Goal: Information Seeking & Learning: Learn about a topic

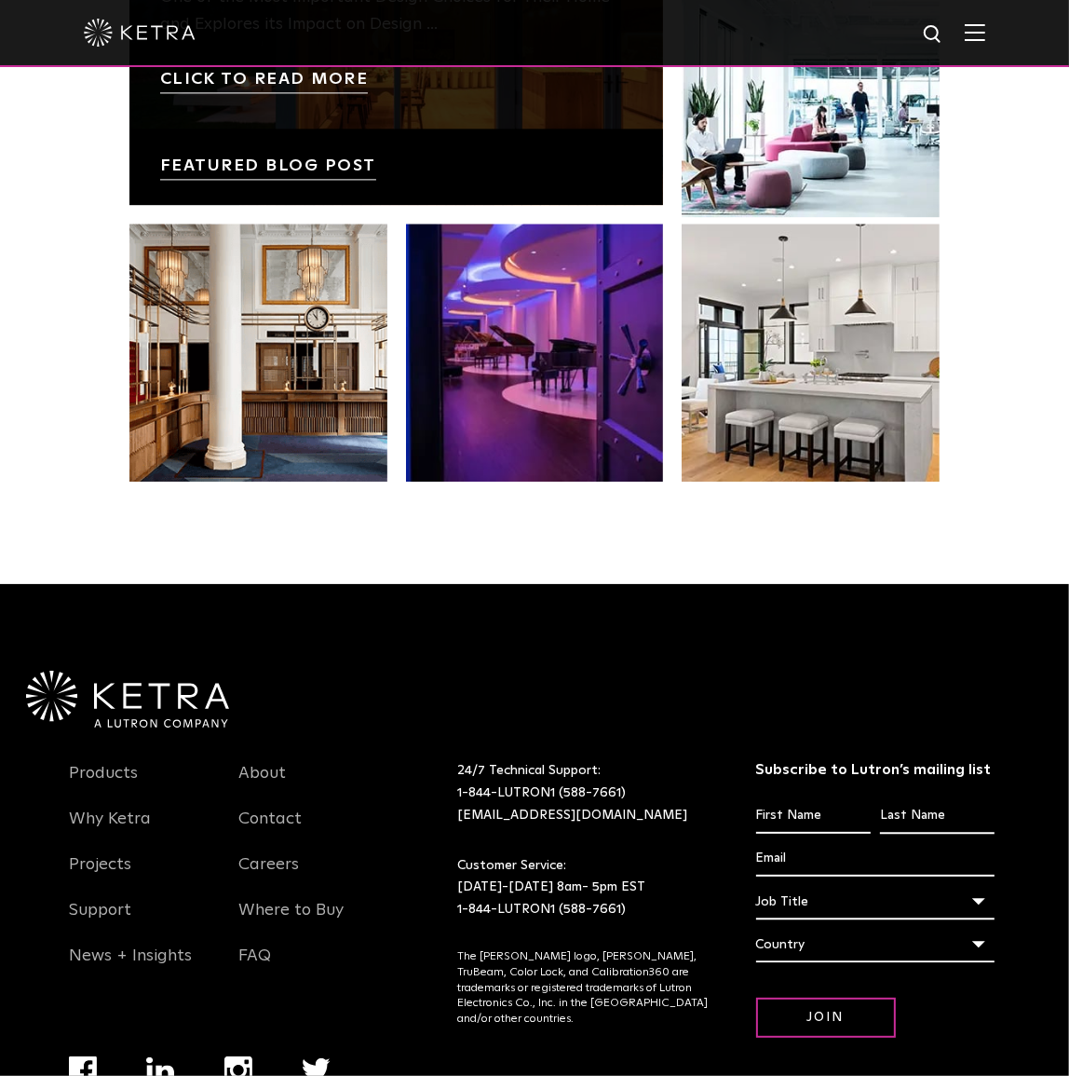
scroll to position [3566, 0]
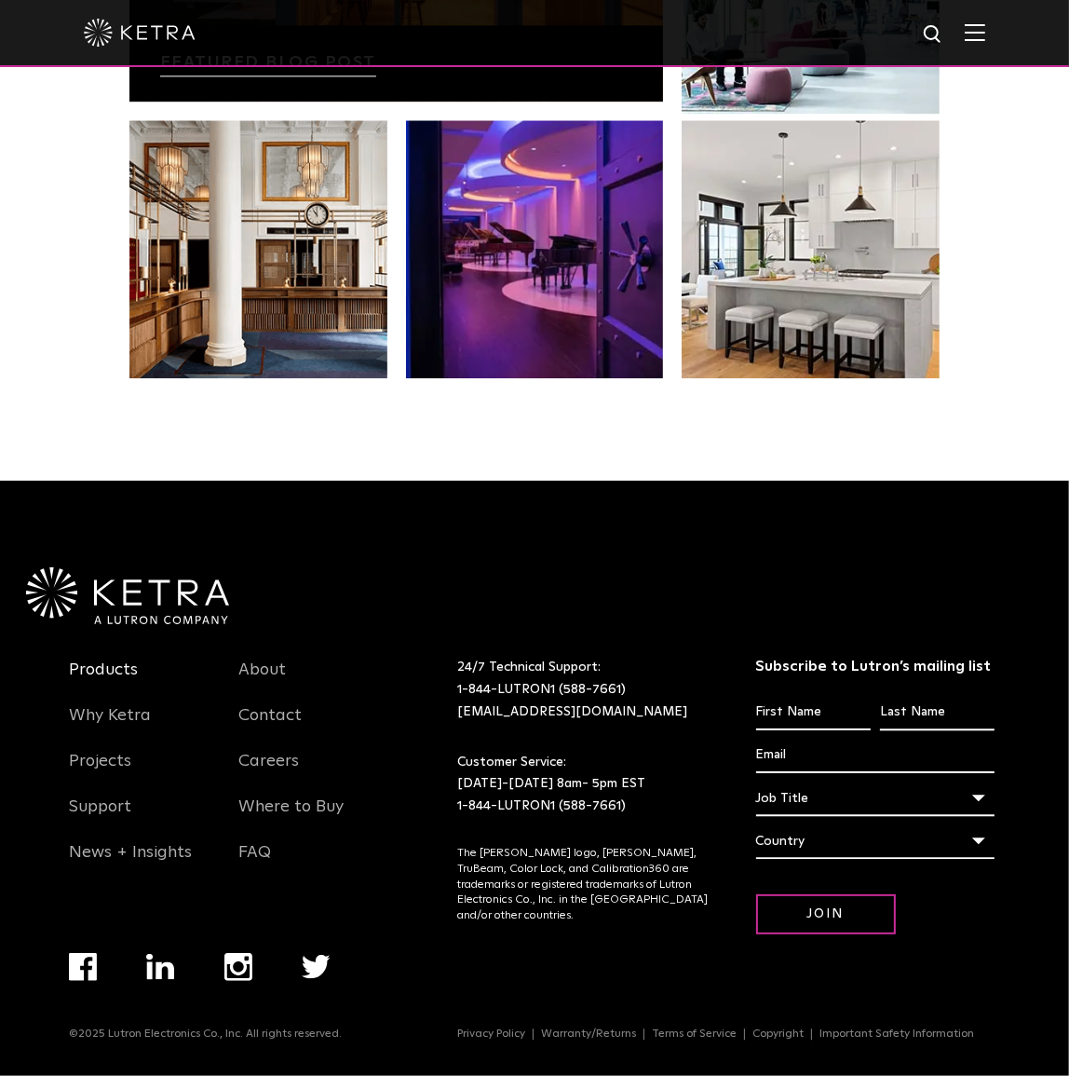
click at [99, 664] on link "Products" at bounding box center [103, 680] width 69 height 43
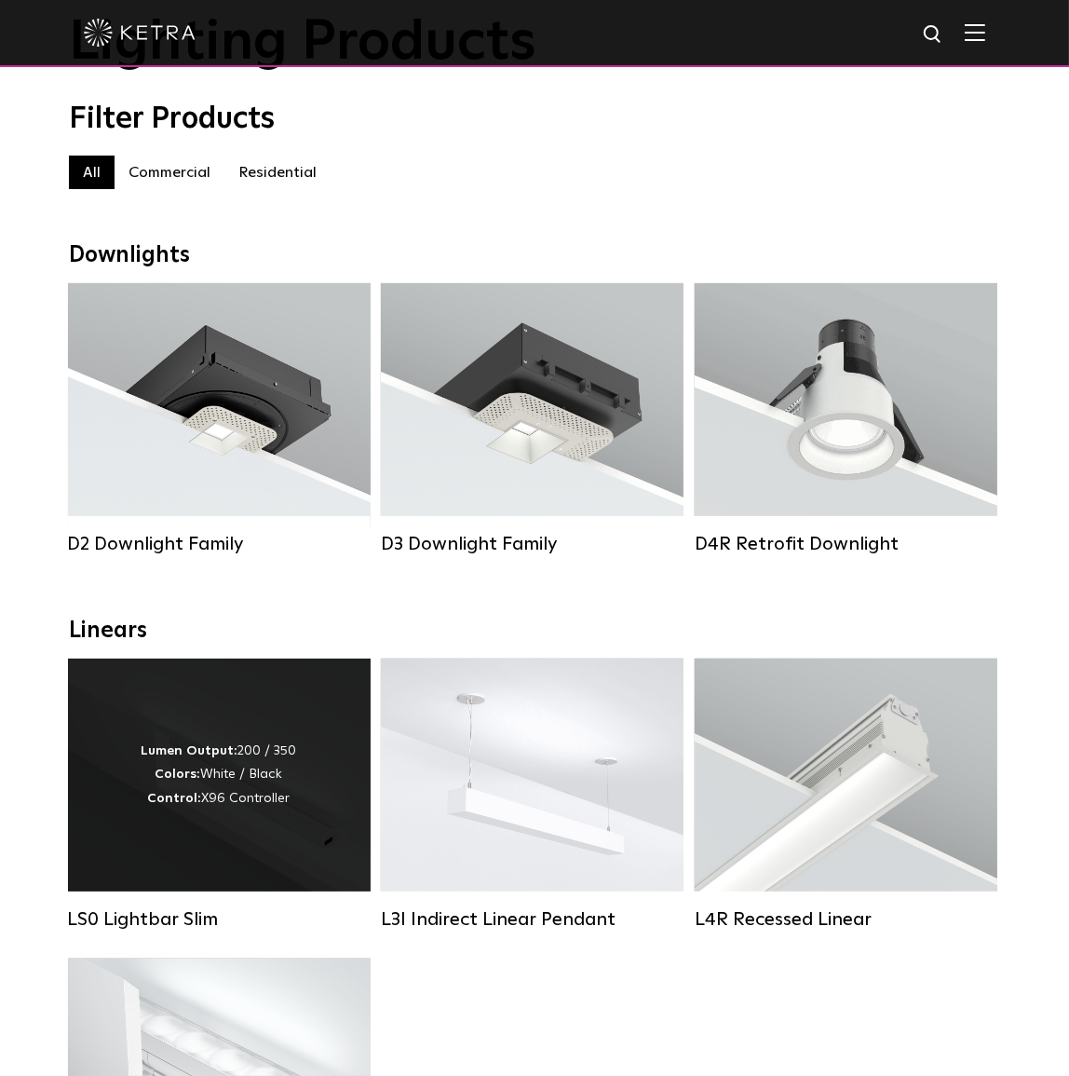
scroll to position [169, 0]
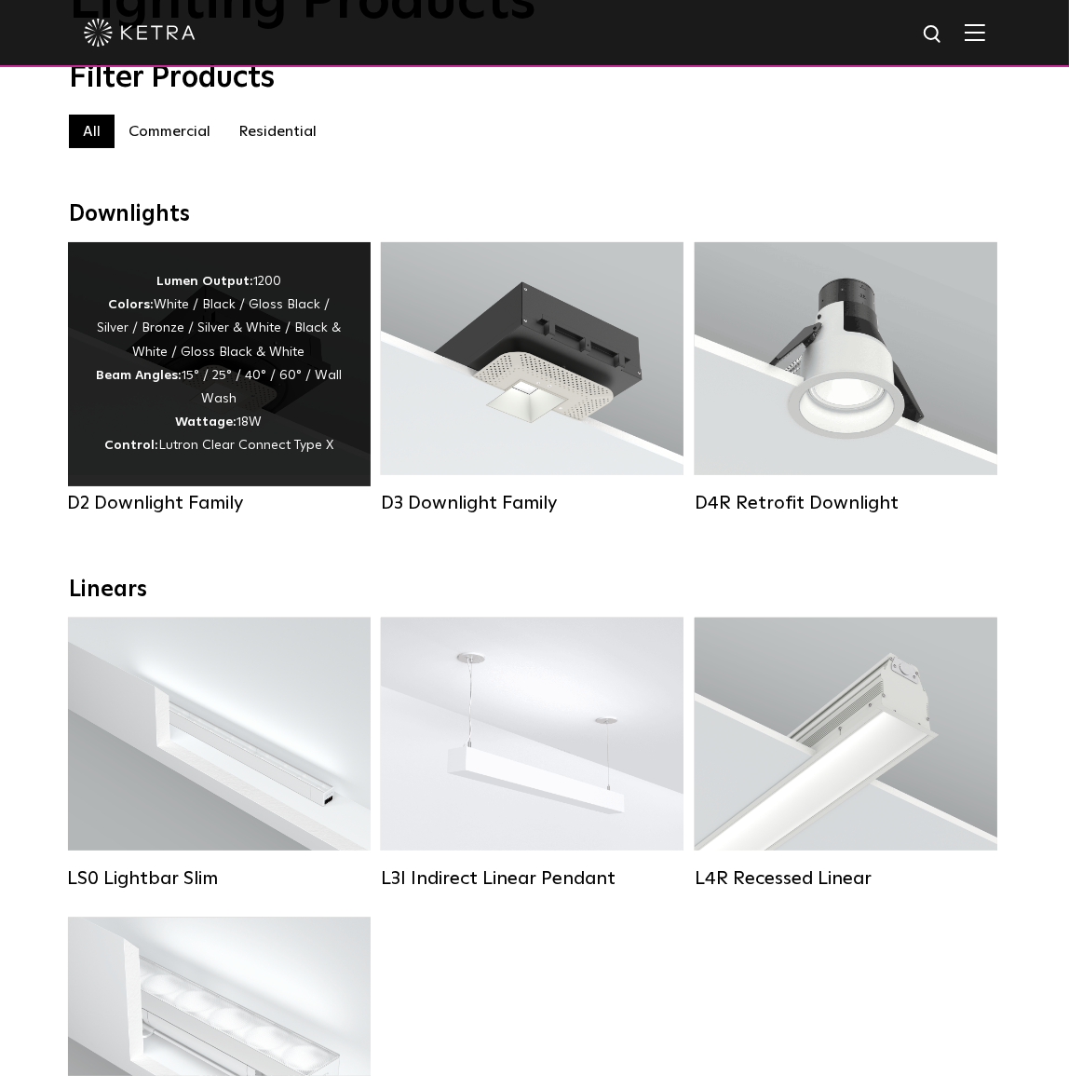
click at [294, 418] on div "Lumen Output: 1200 Colors: White / Black / Gloss Black / Silver / Bronze / Silv…" at bounding box center [219, 364] width 247 height 188
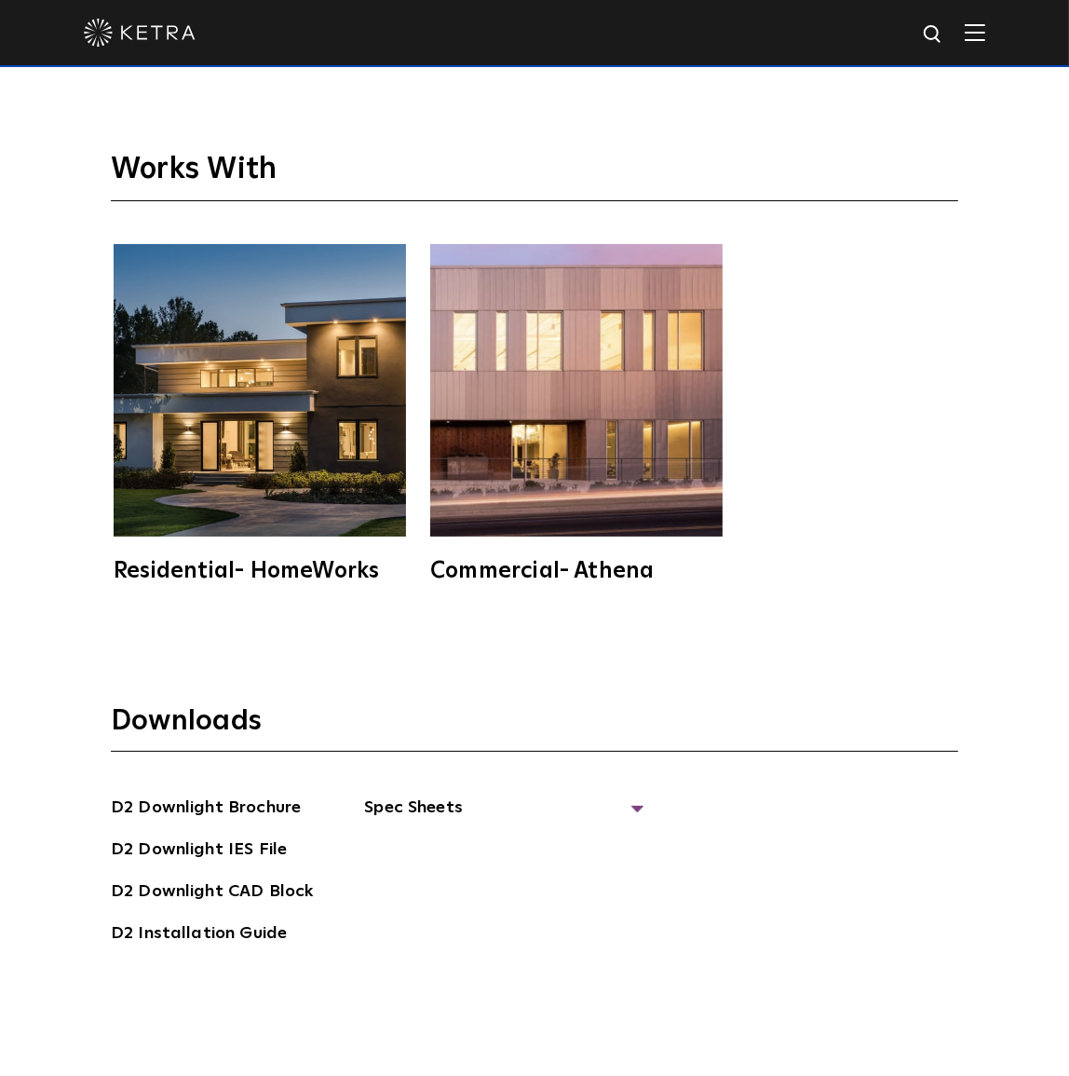
scroll to position [5250, 0]
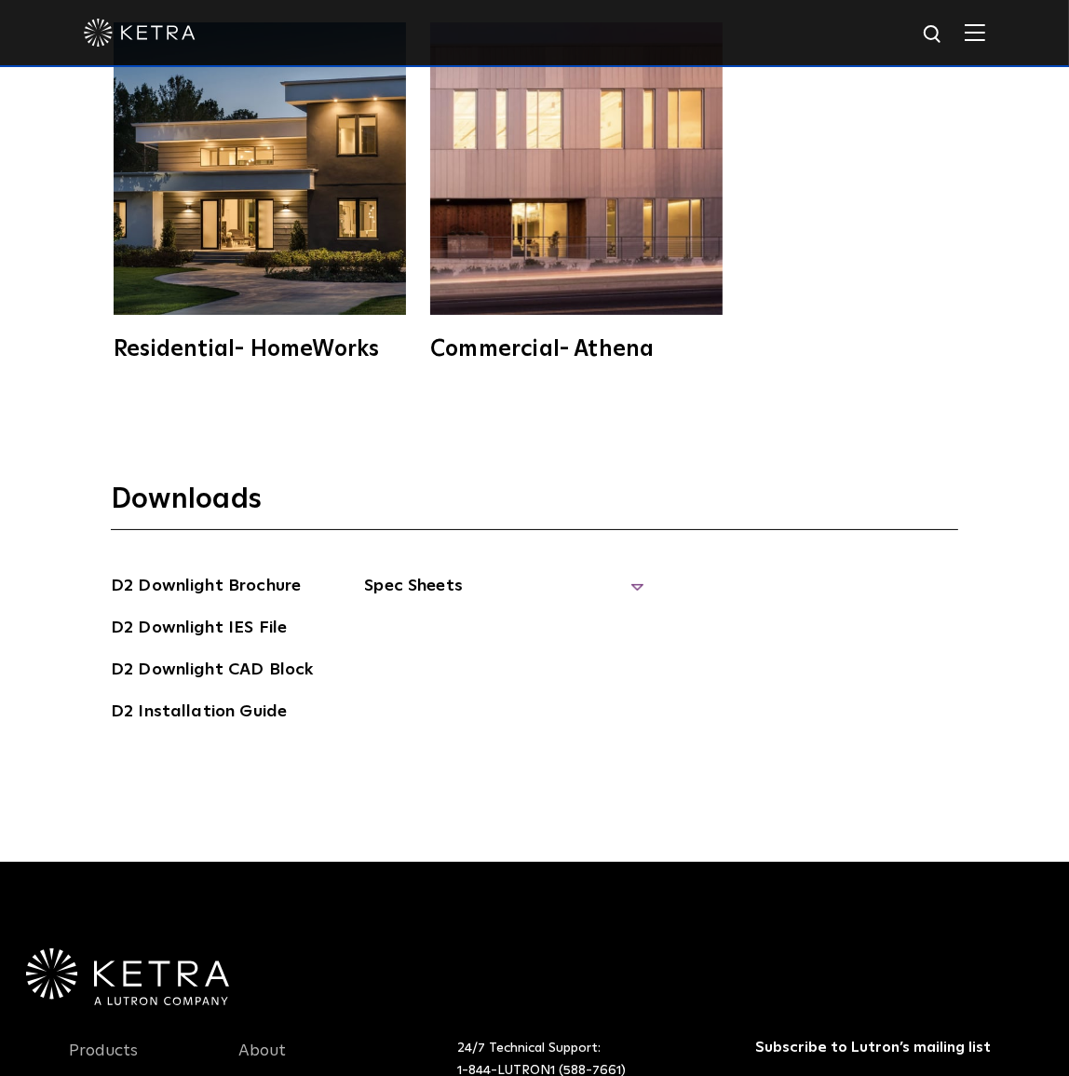
drag, startPoint x: 486, startPoint y: 519, endPoint x: 508, endPoint y: 542, distance: 31.6
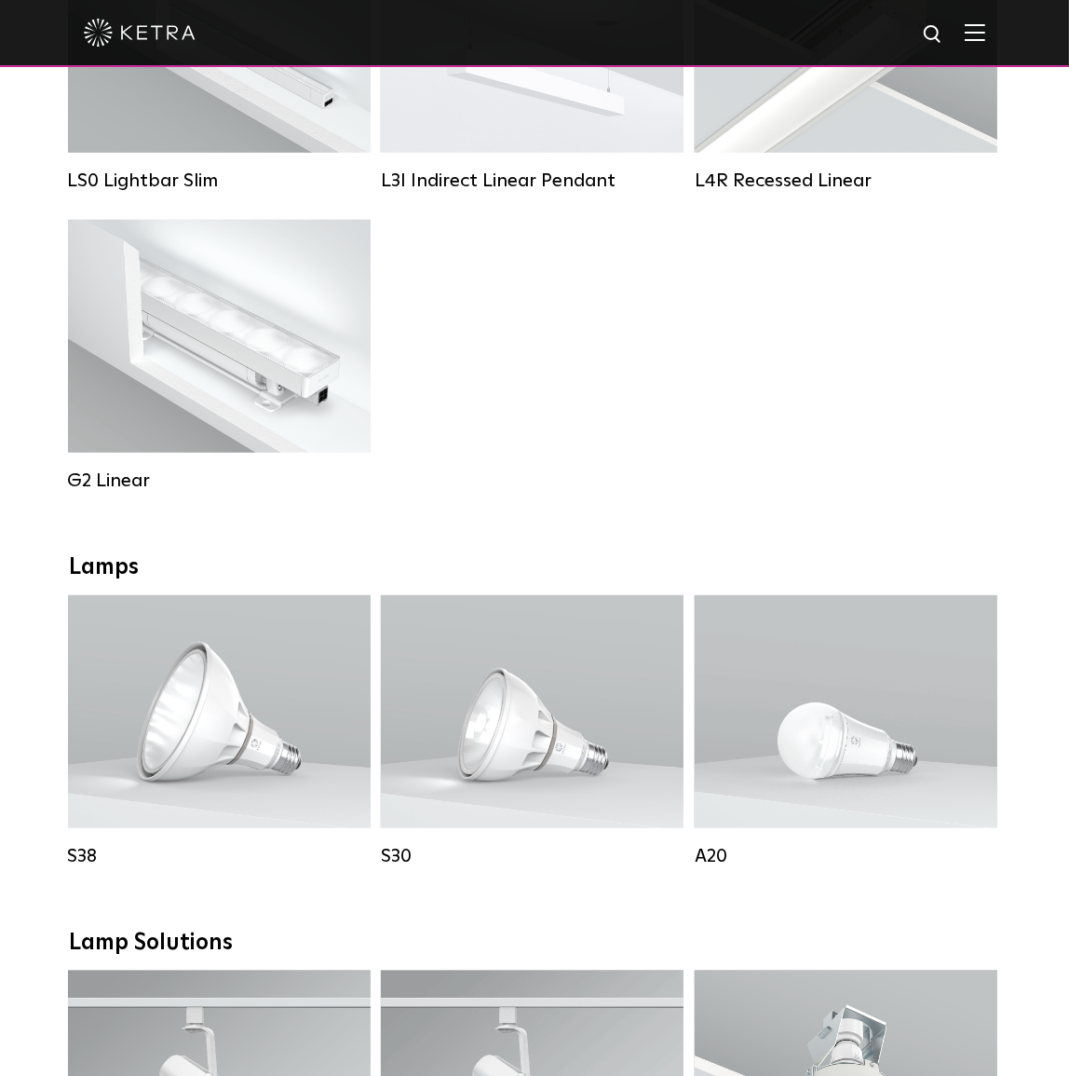
scroll to position [1015, 0]
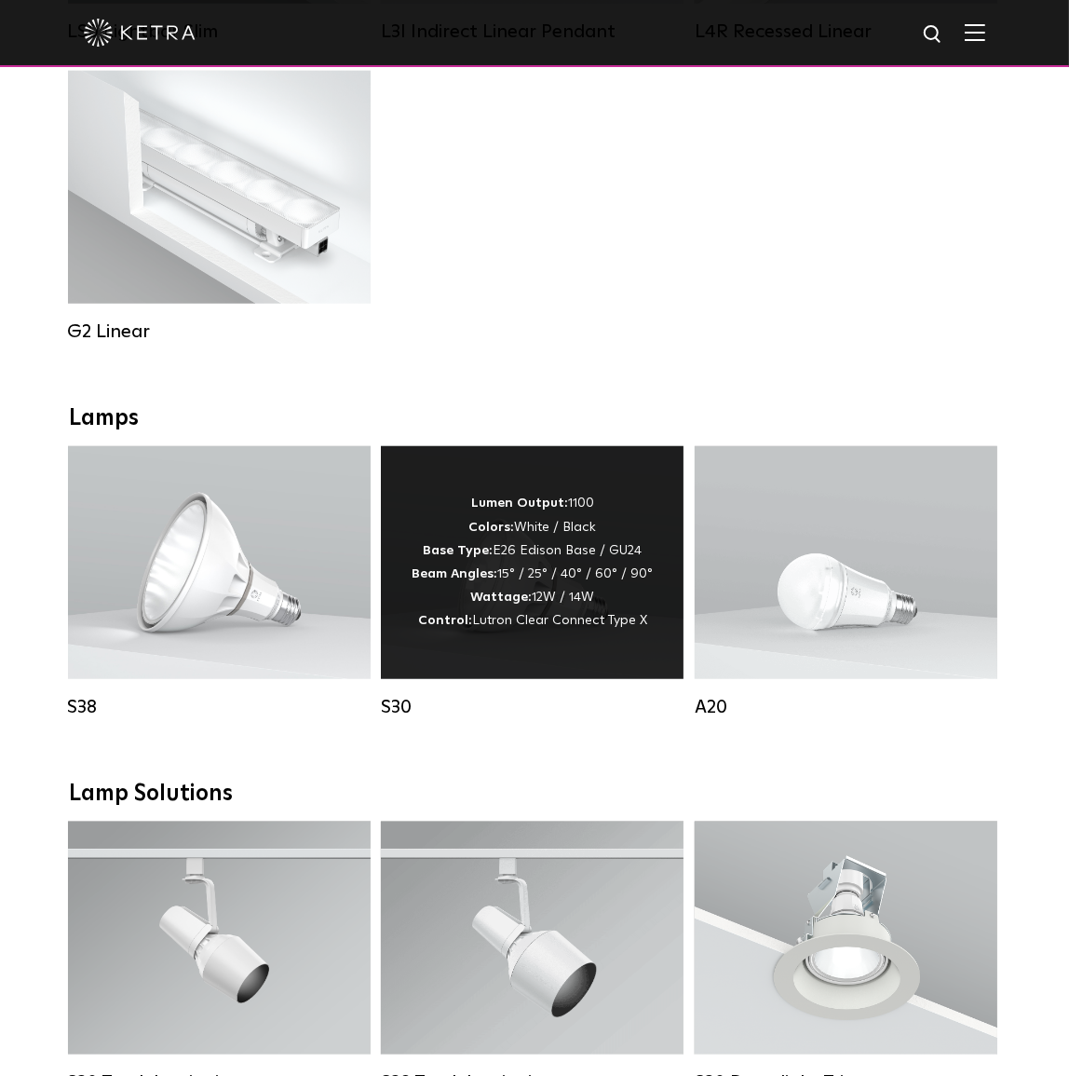
click at [534, 609] on div "Lumen Output: 1100 Colors: White / Black Base Type: E26 Edison Base / GU24 Beam…" at bounding box center [532, 562] width 241 height 141
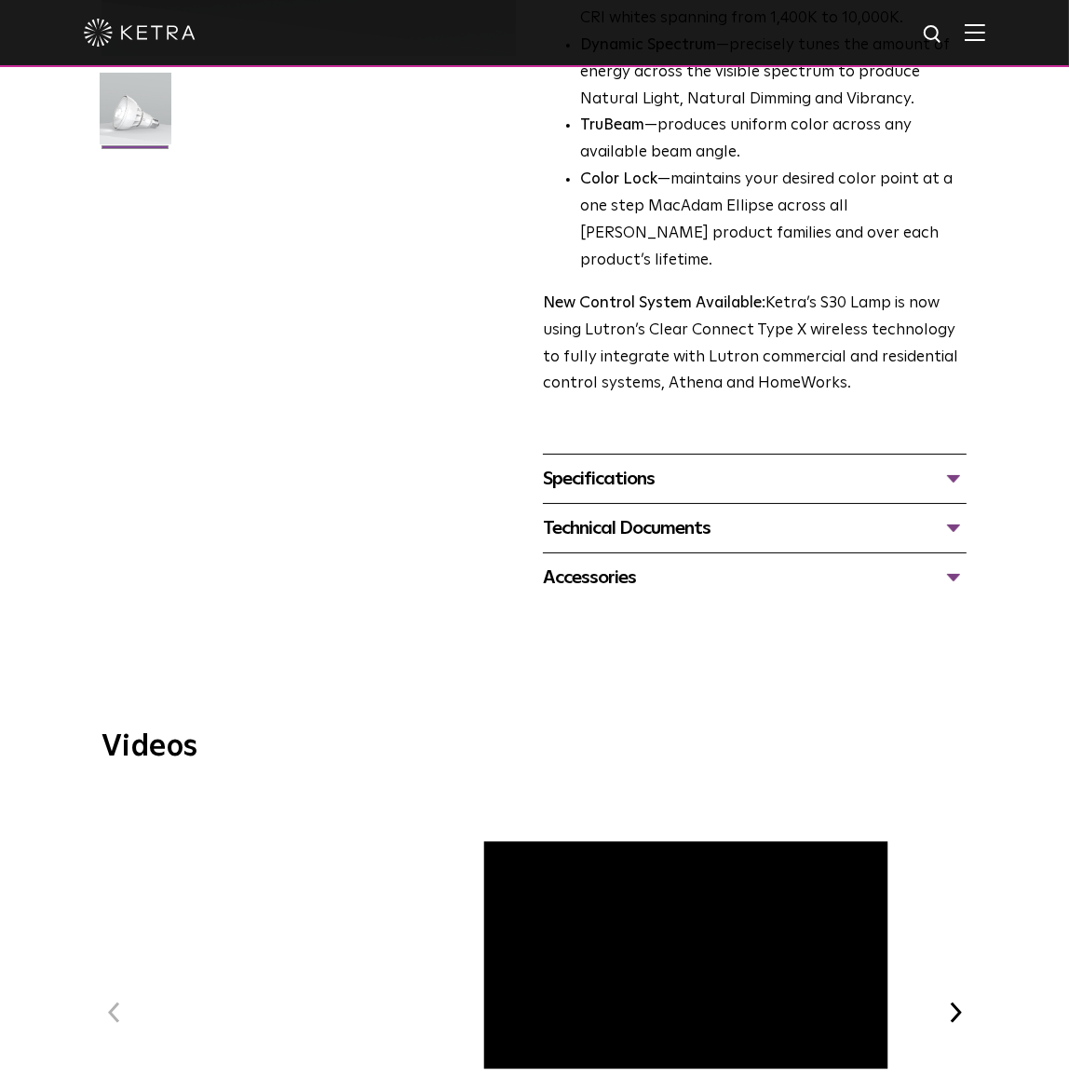
scroll to position [508, 0]
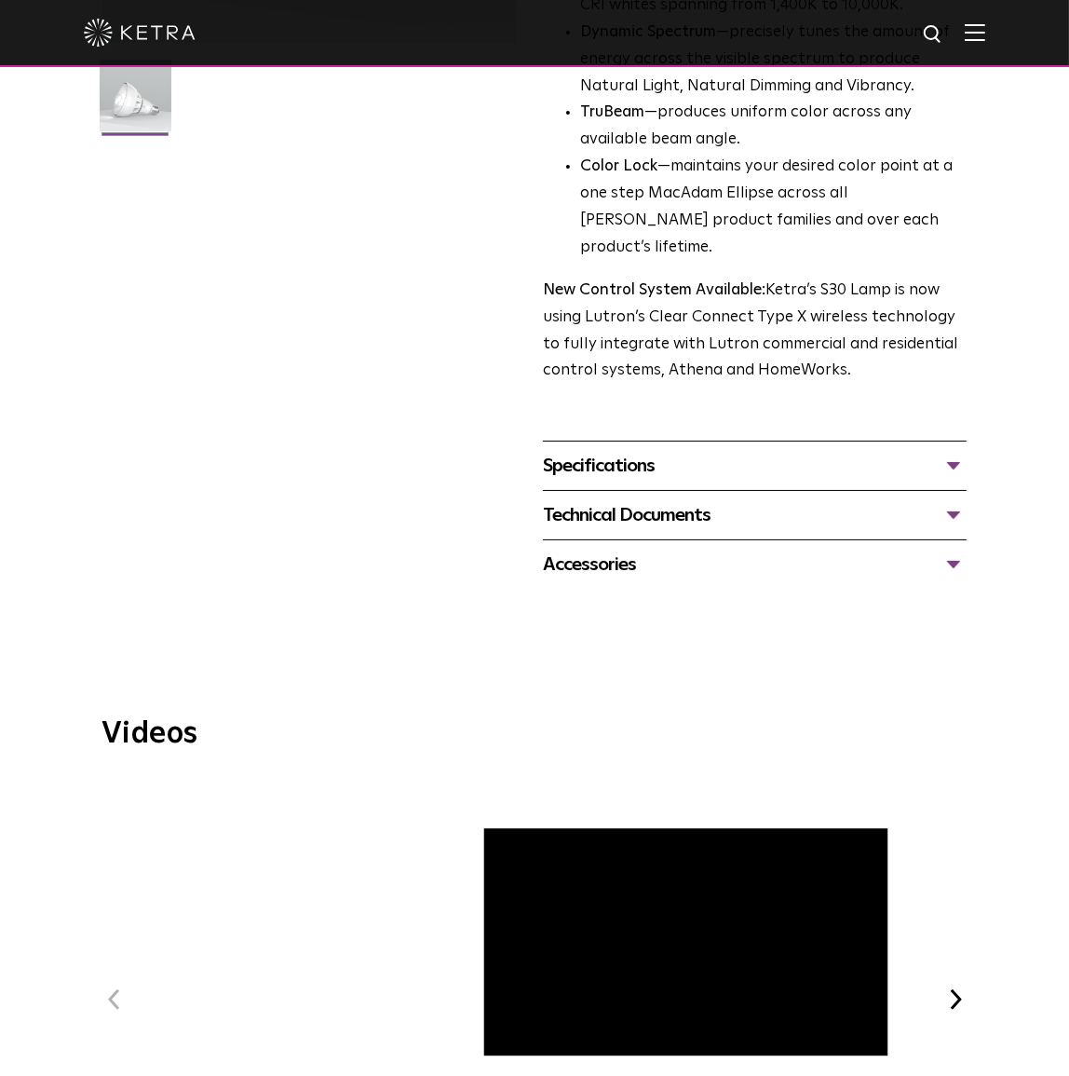
click at [949, 550] on div "Accessories" at bounding box center [755, 565] width 424 height 30
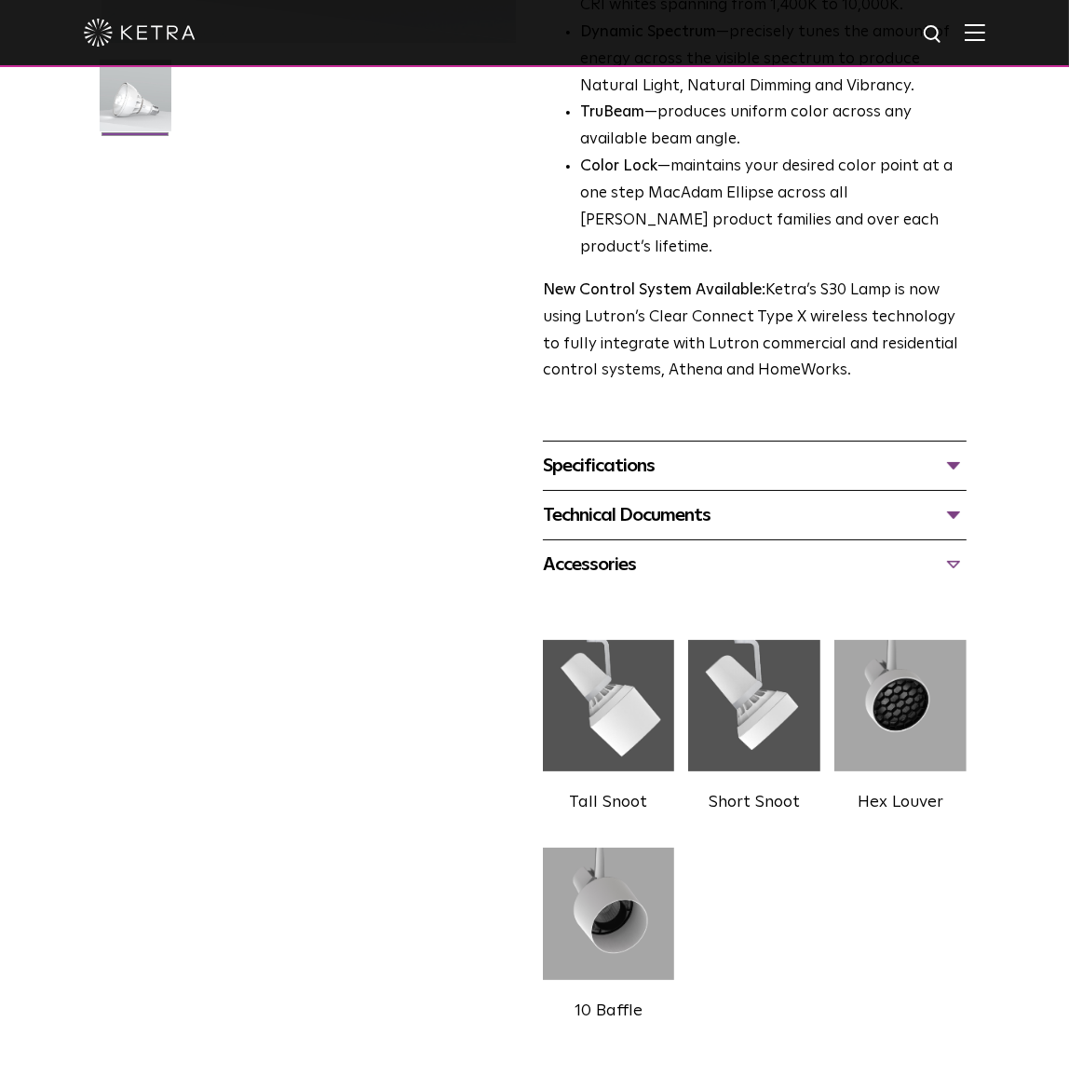
click at [949, 550] on div "Accessories" at bounding box center [755, 565] width 424 height 30
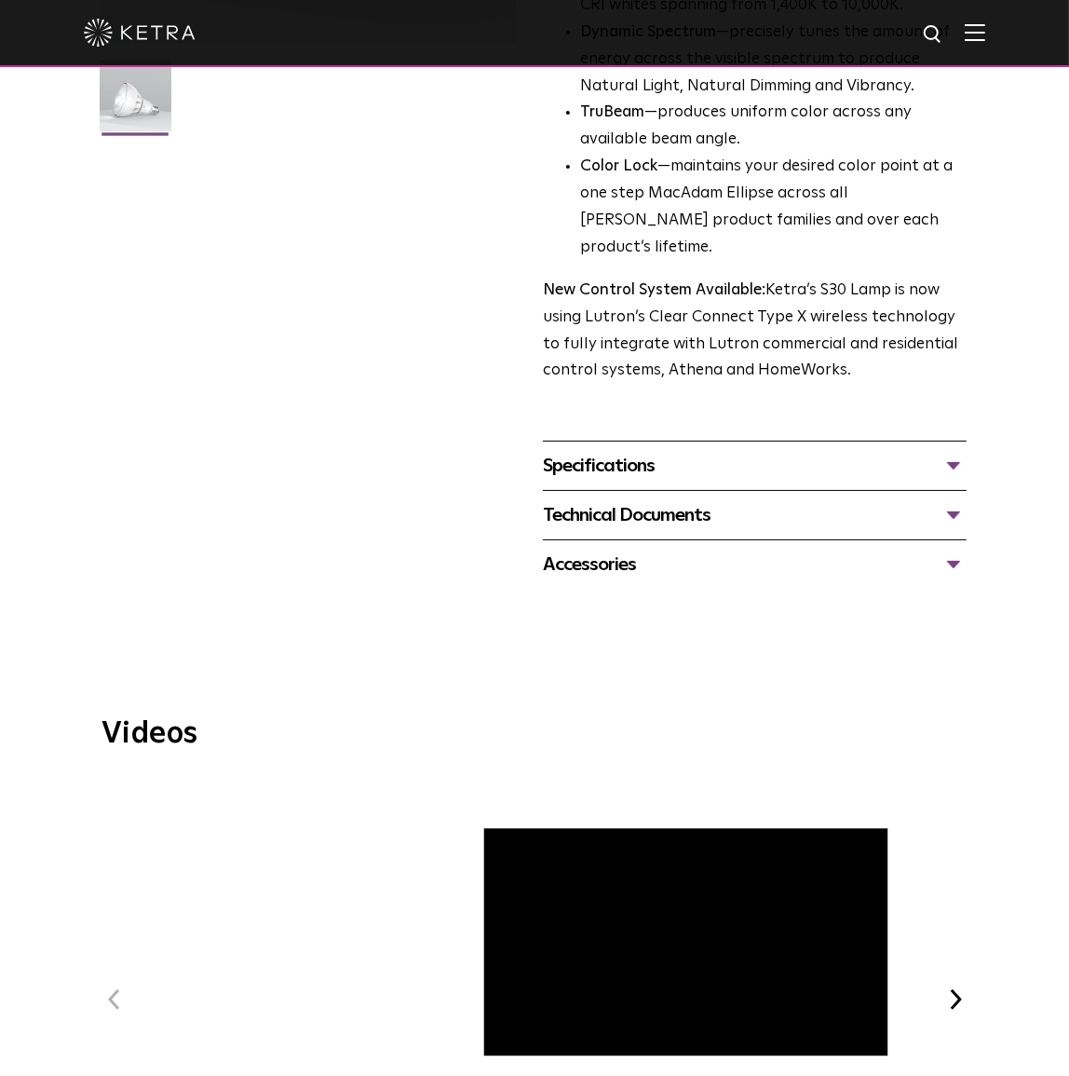
click at [948, 550] on div "Accessories" at bounding box center [755, 565] width 424 height 30
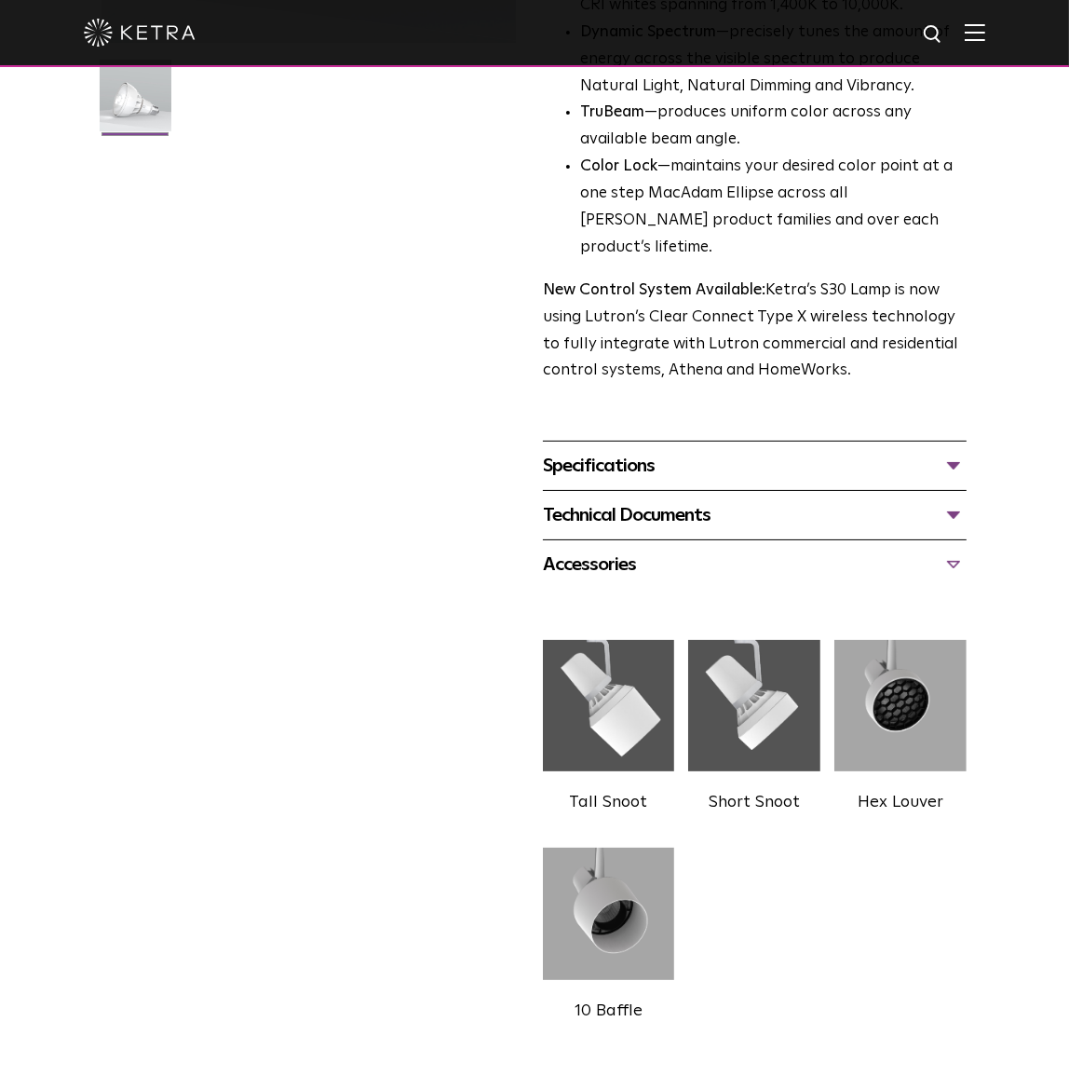
click at [948, 550] on div "Accessories" at bounding box center [755, 565] width 424 height 30
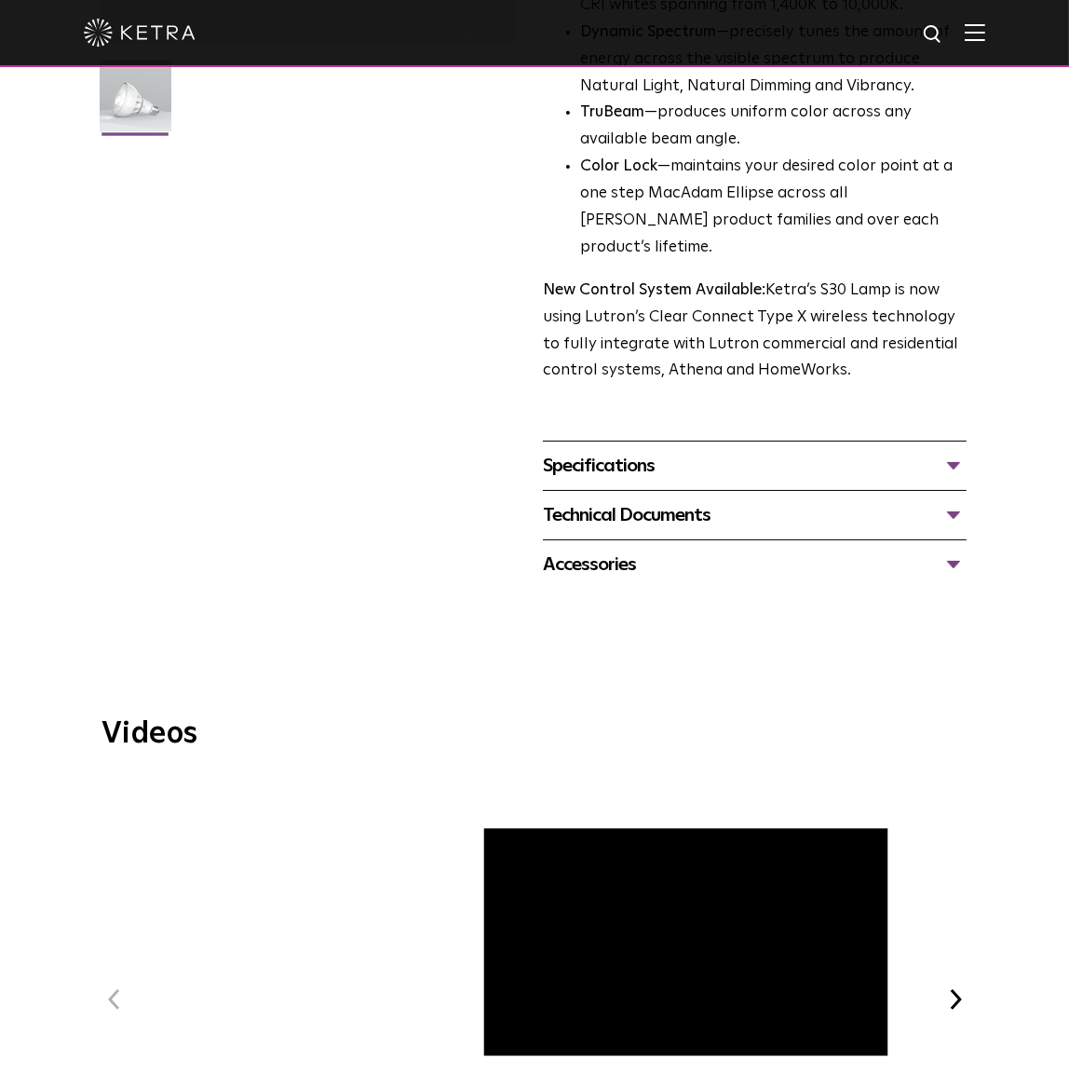
click at [958, 500] on div "Technical Documents" at bounding box center [755, 515] width 424 height 30
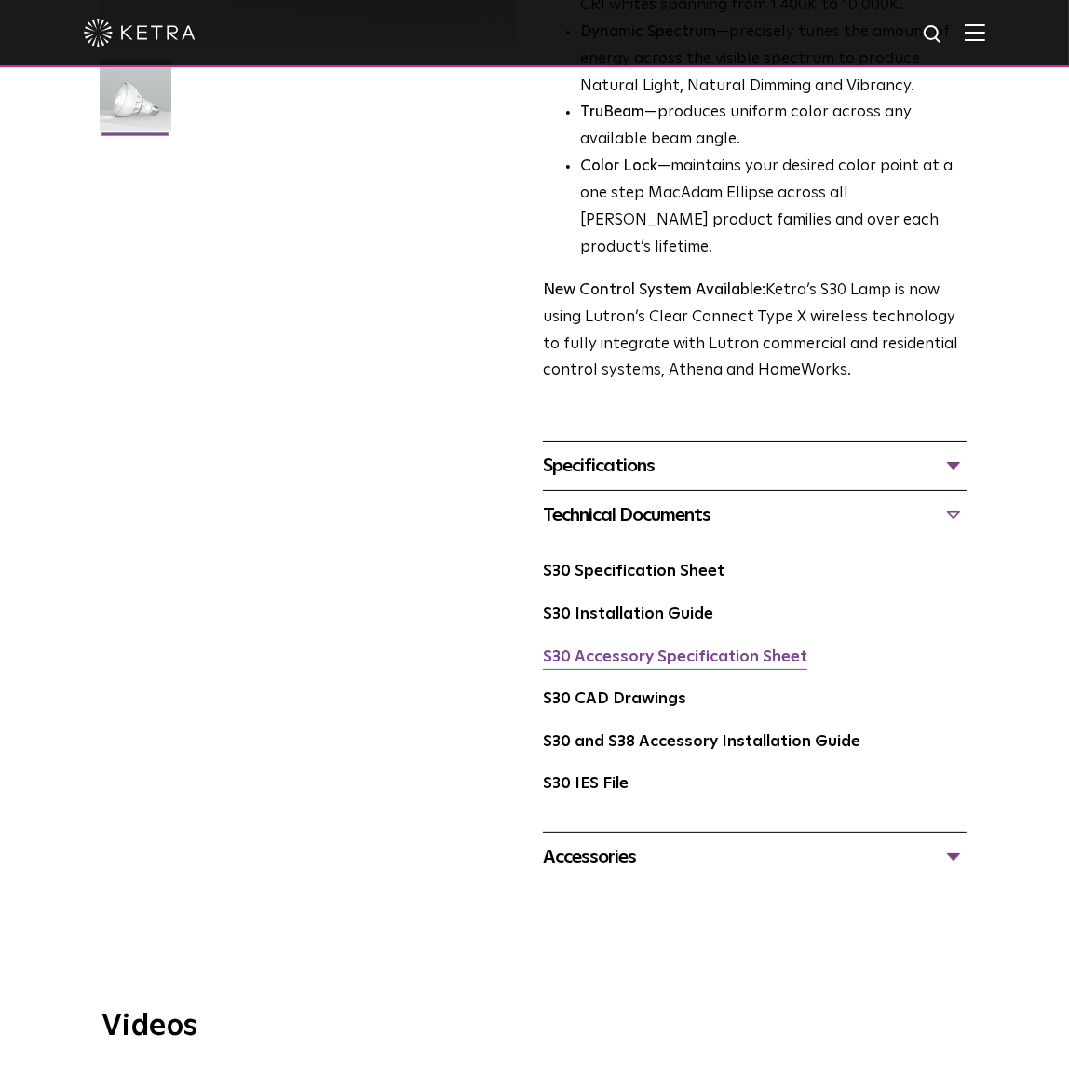
click at [689, 649] on link "S30 Accessory Specification Sheet" at bounding box center [675, 657] width 265 height 16
click at [618, 606] on link "S30 Installation Guide" at bounding box center [628, 614] width 170 height 16
drag, startPoint x: 514, startPoint y: 327, endPoint x: 515, endPoint y: 317, distance: 10.3
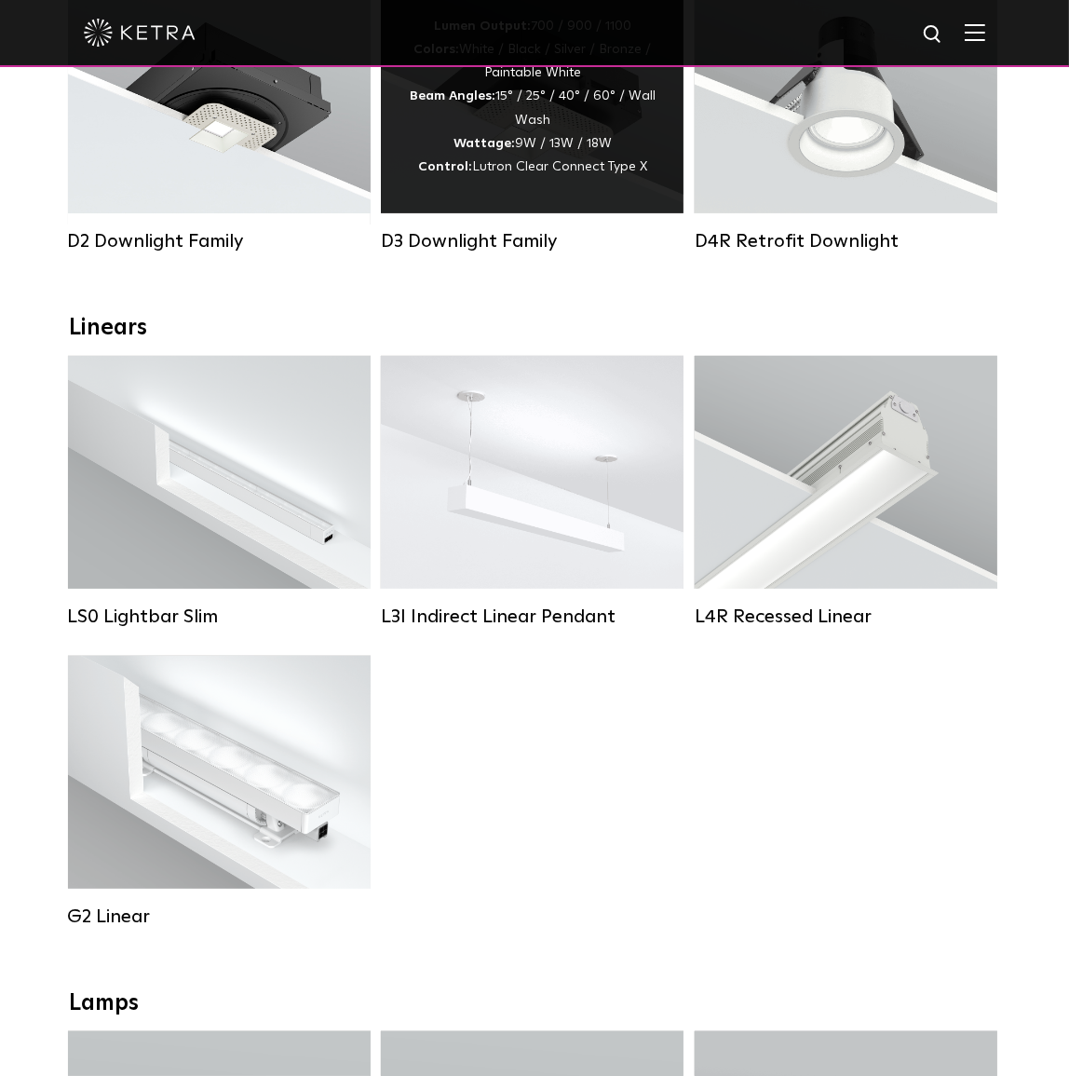
scroll to position [456, 0]
